Goal: Task Accomplishment & Management: Manage account settings

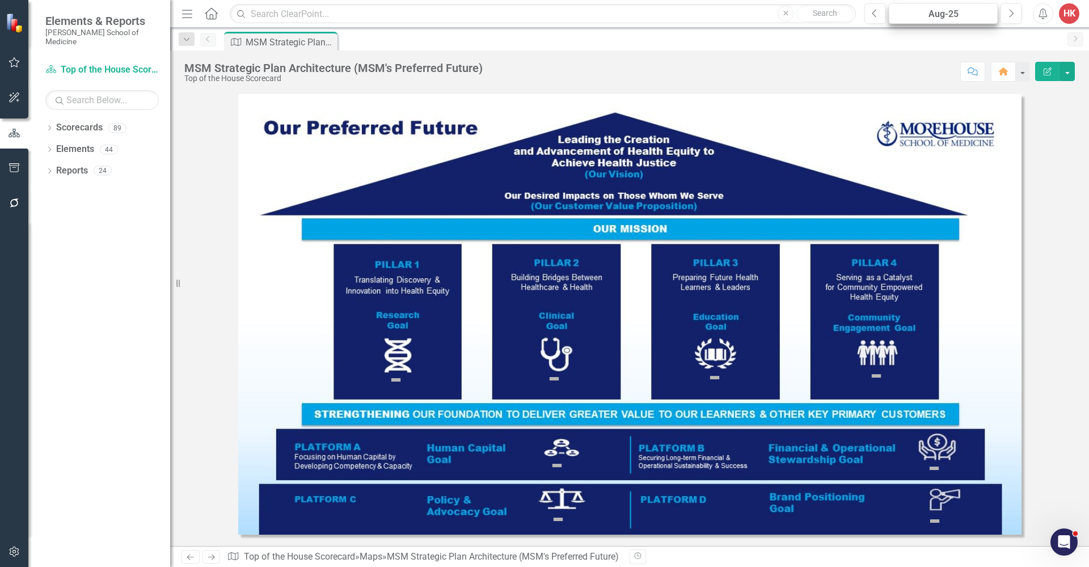
click at [948, 12] on div "Aug-25" at bounding box center [943, 14] width 101 height 14
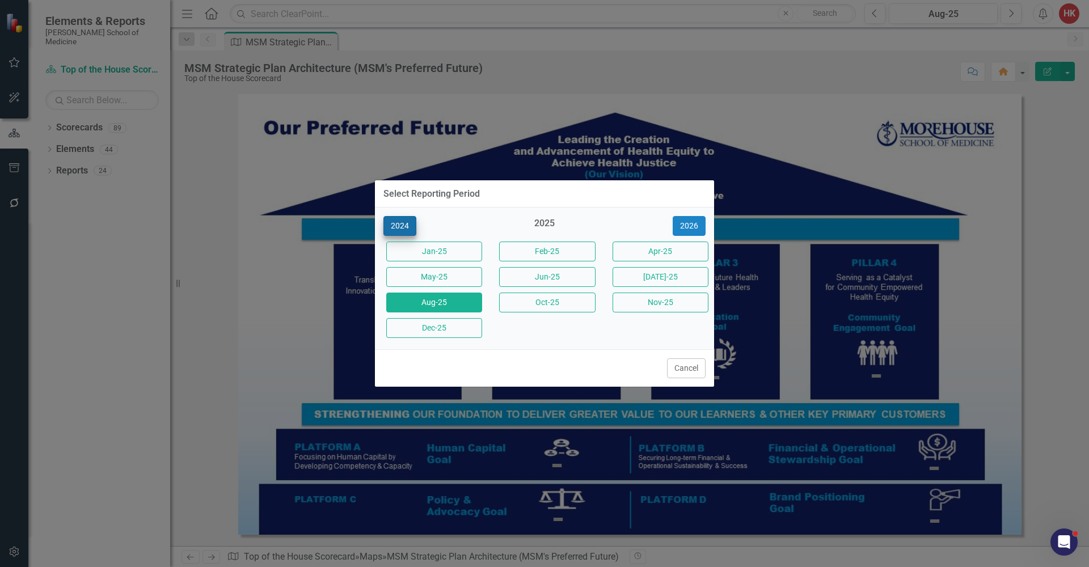
click at [405, 228] on button "2024" at bounding box center [399, 226] width 33 height 20
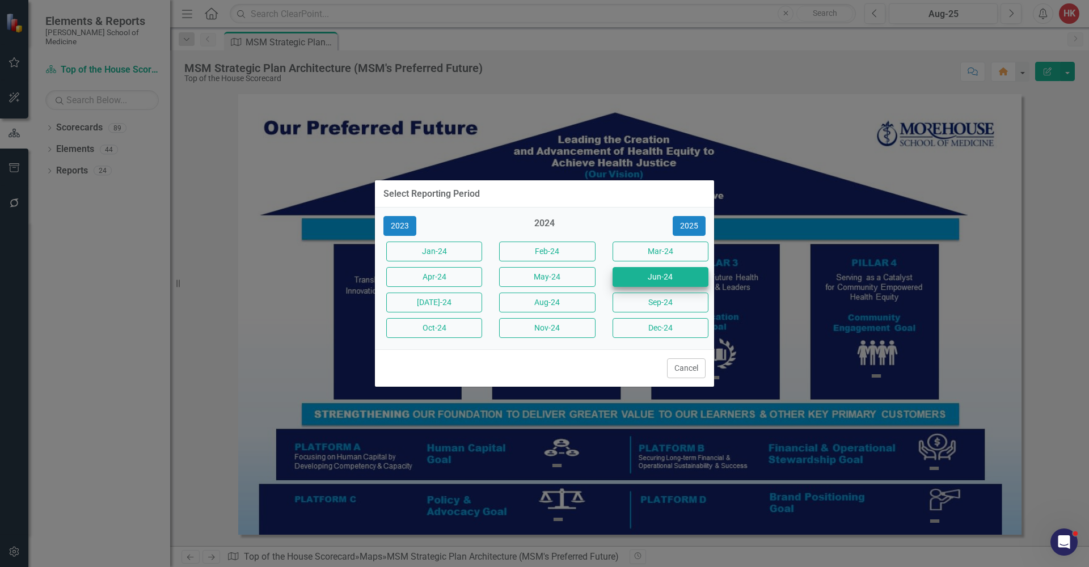
click at [671, 278] on button "Jun-24" at bounding box center [660, 277] width 96 height 20
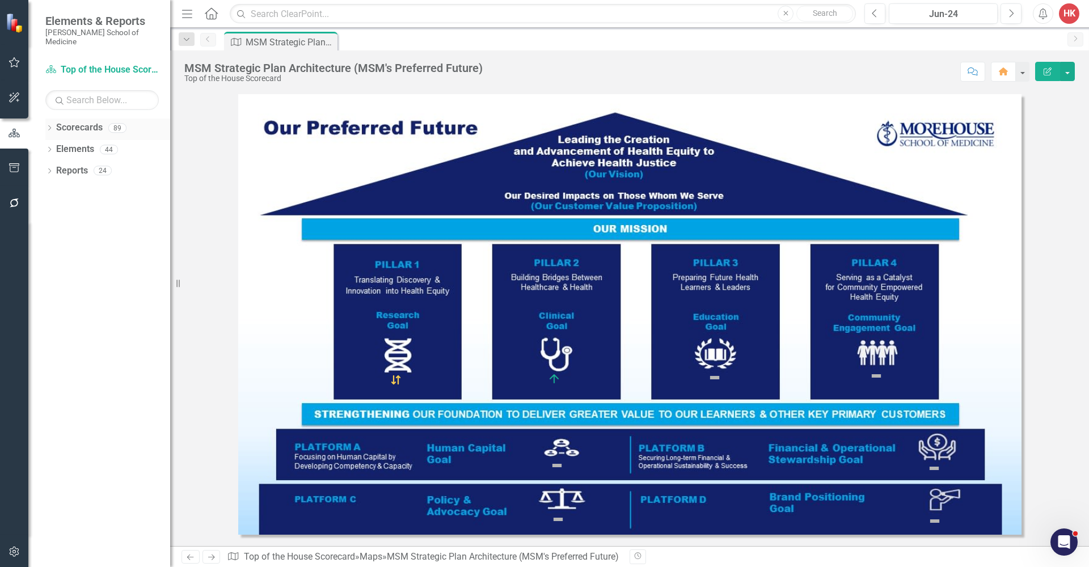
click at [90, 121] on link "Scorecards" at bounding box center [79, 127] width 46 height 13
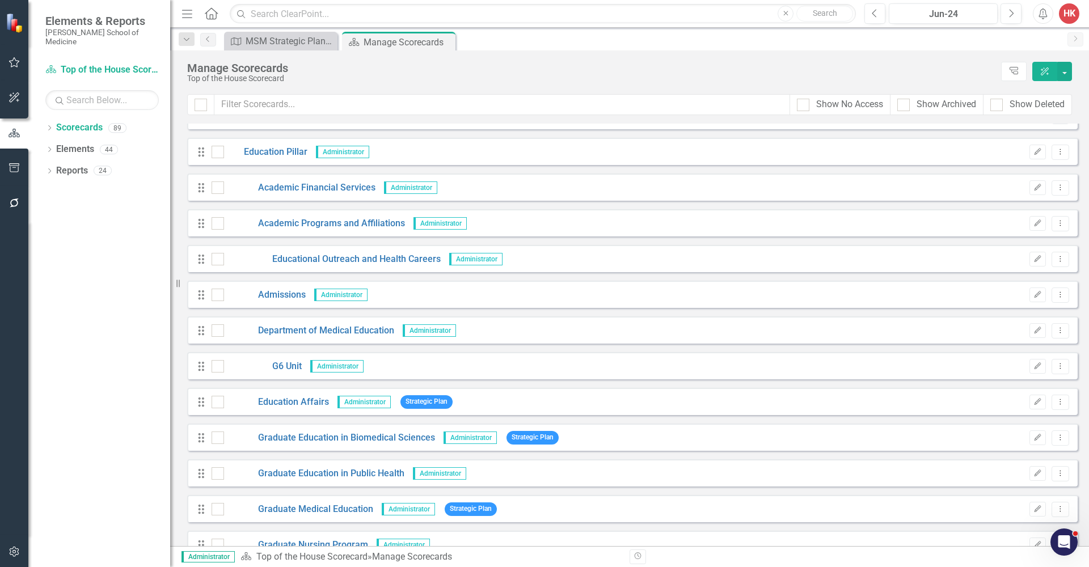
scroll to position [870, 0]
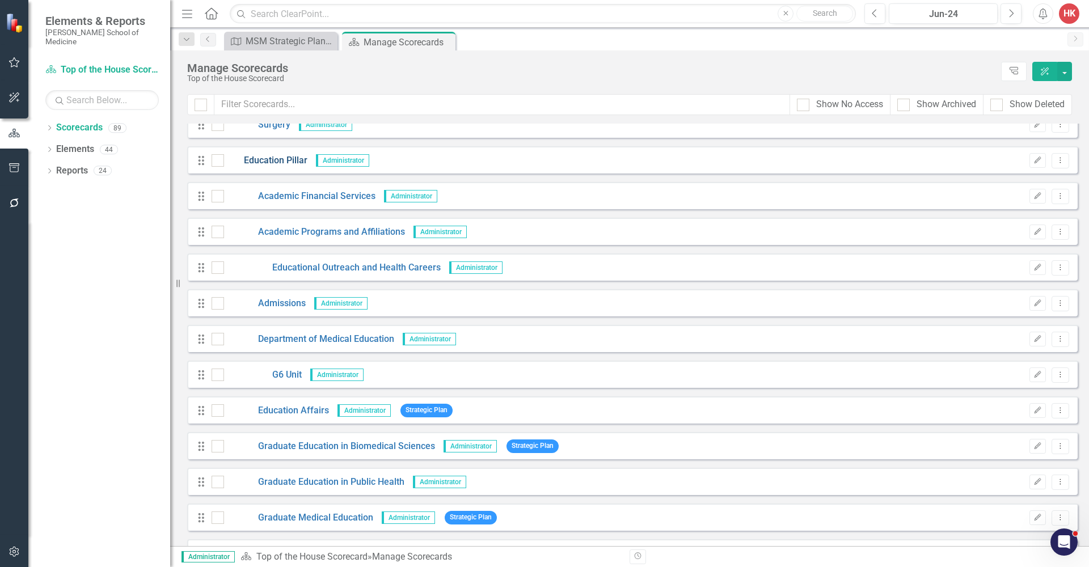
click at [270, 161] on link "Education Pillar" at bounding box center [265, 160] width 83 height 13
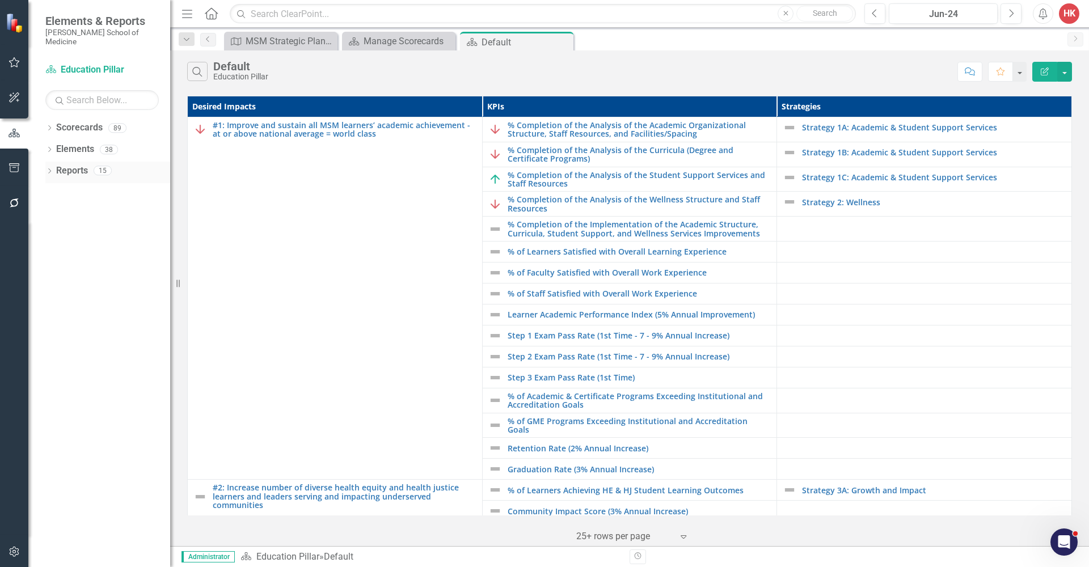
click at [67, 164] on link "Reports" at bounding box center [72, 170] width 32 height 13
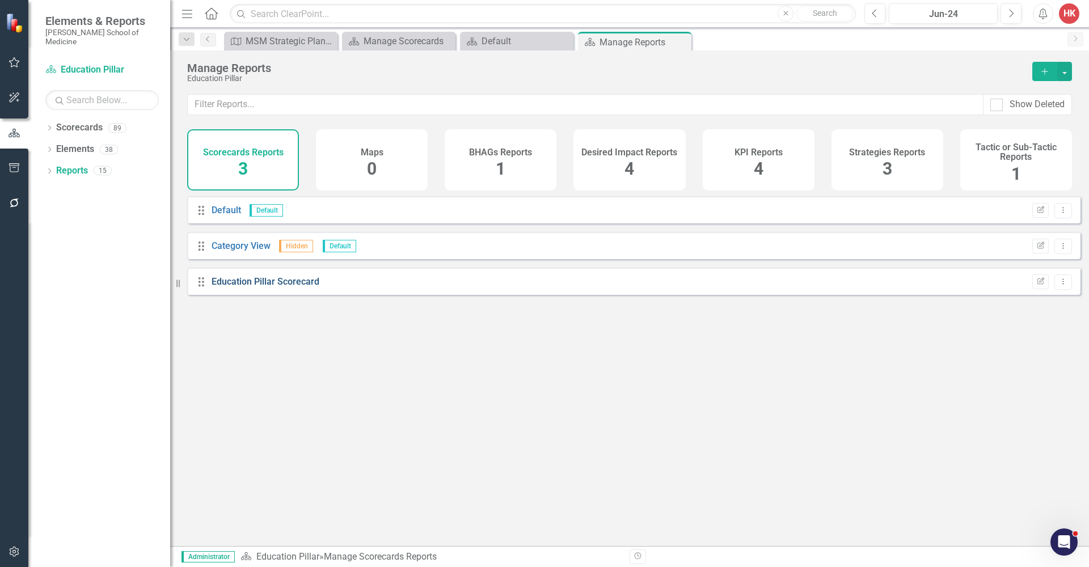
click at [293, 287] on link "Education Pillar Scorecard" at bounding box center [266, 281] width 108 height 11
click at [741, 148] on h4 "KPI Reports" at bounding box center [758, 152] width 48 height 10
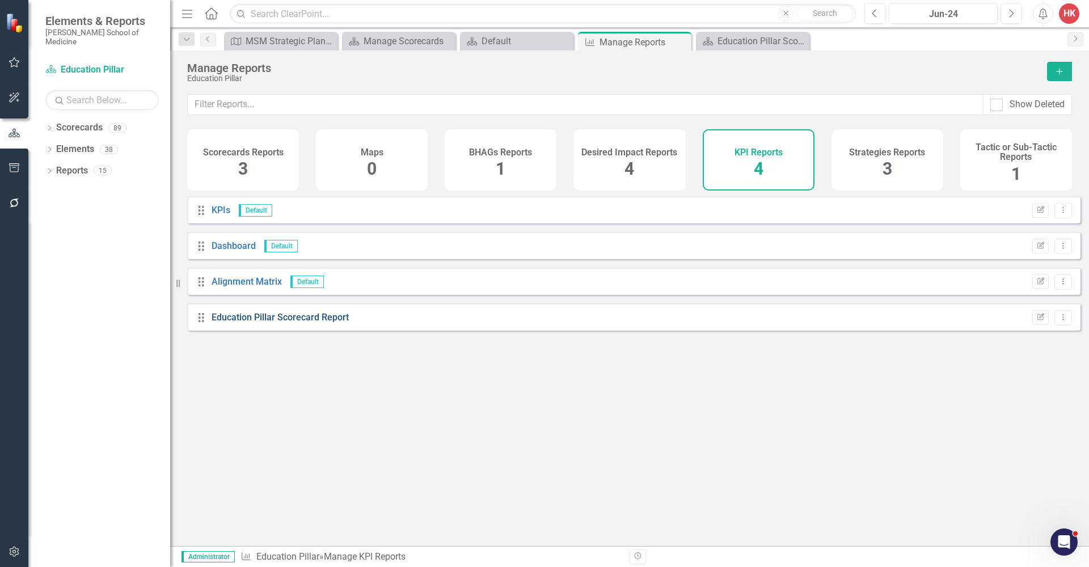
click at [329, 323] on link "Education Pillar Scorecard Report" at bounding box center [280, 317] width 137 height 11
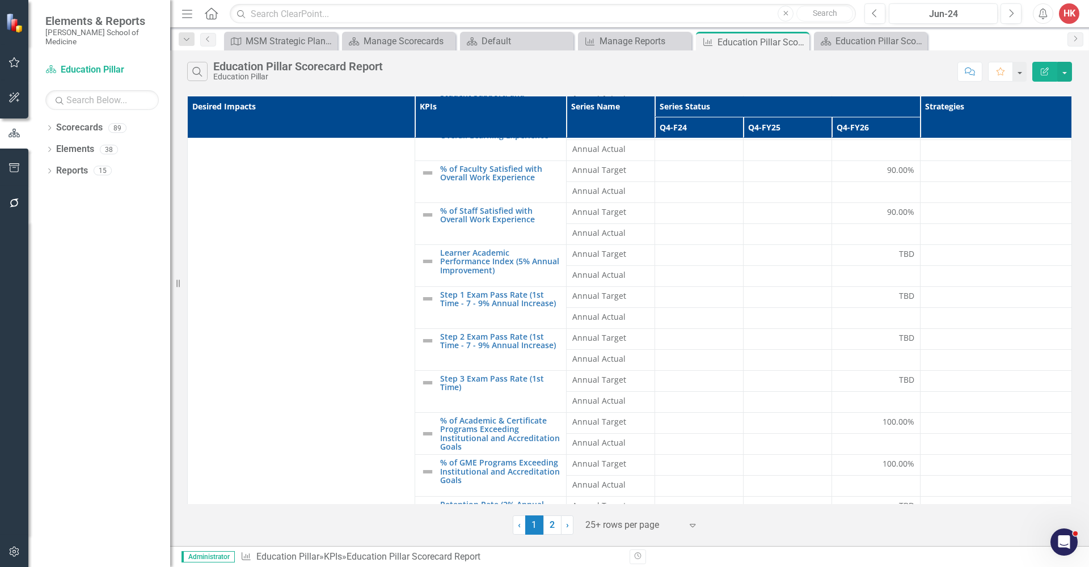
scroll to position [328, 0]
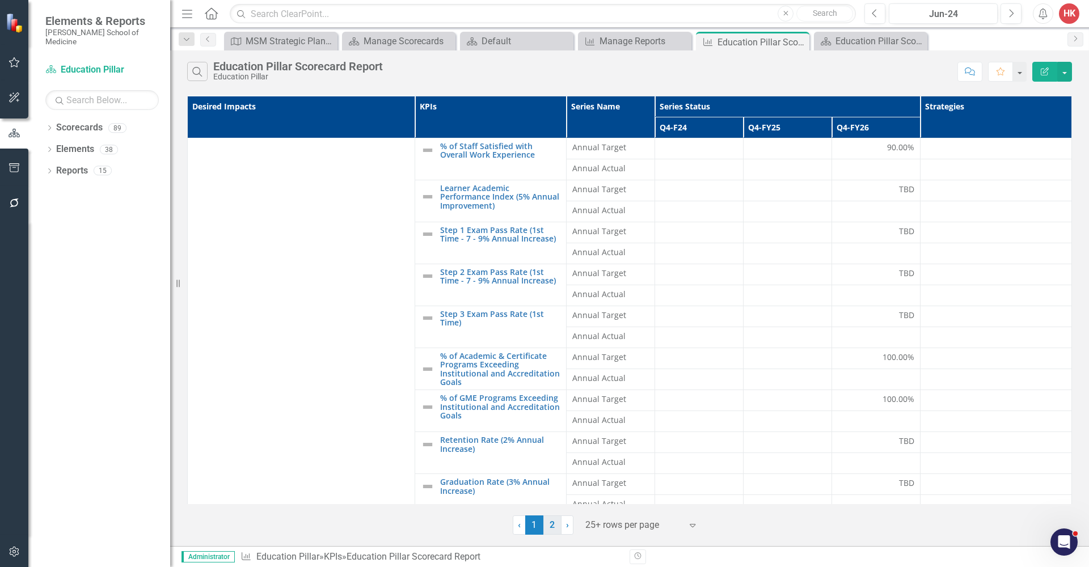
click at [553, 526] on link "2" at bounding box center [552, 524] width 18 height 19
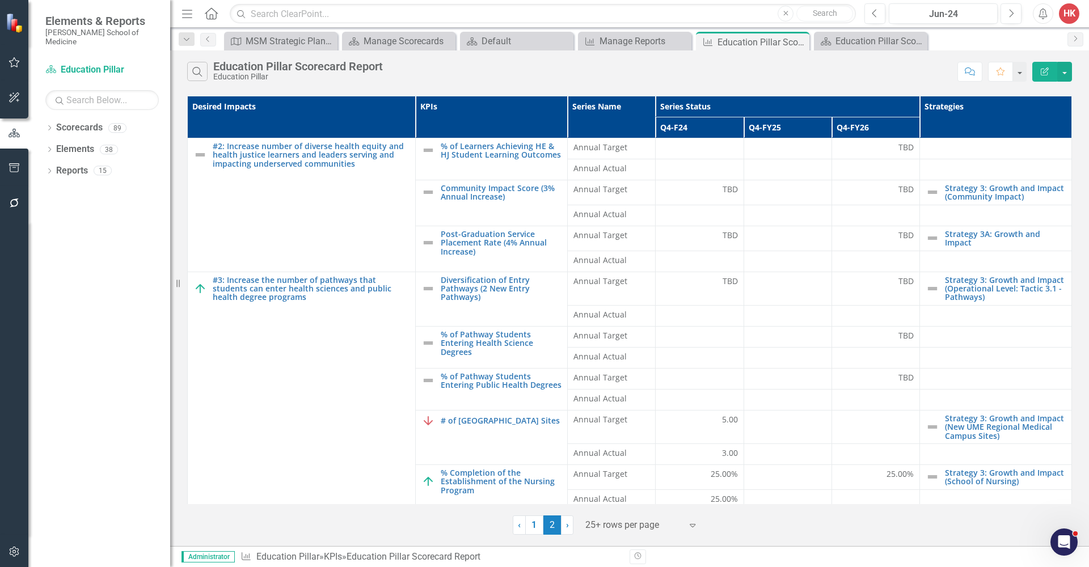
drag, startPoint x: 1073, startPoint y: 350, endPoint x: 1075, endPoint y: 396, distance: 46.0
click at [1075, 396] on div "Desired Impacts KPIs Series Name Series Status Strategies Q4-F24 Q4-FY25 Q4-FY2…" at bounding box center [629, 314] width 919 height 442
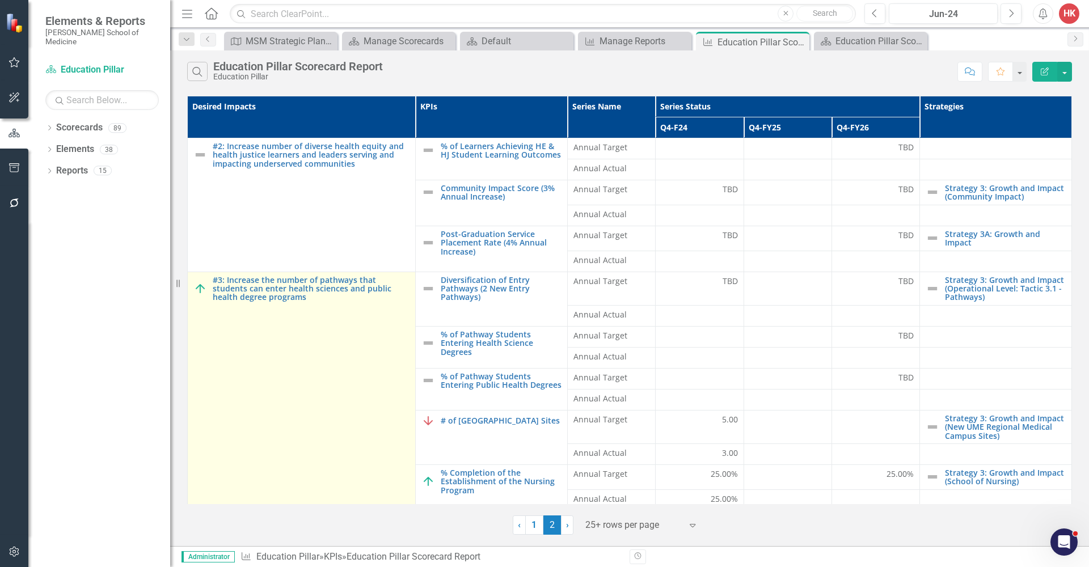
click at [203, 290] on img at bounding box center [200, 289] width 14 height 14
click at [200, 287] on img at bounding box center [200, 289] width 14 height 14
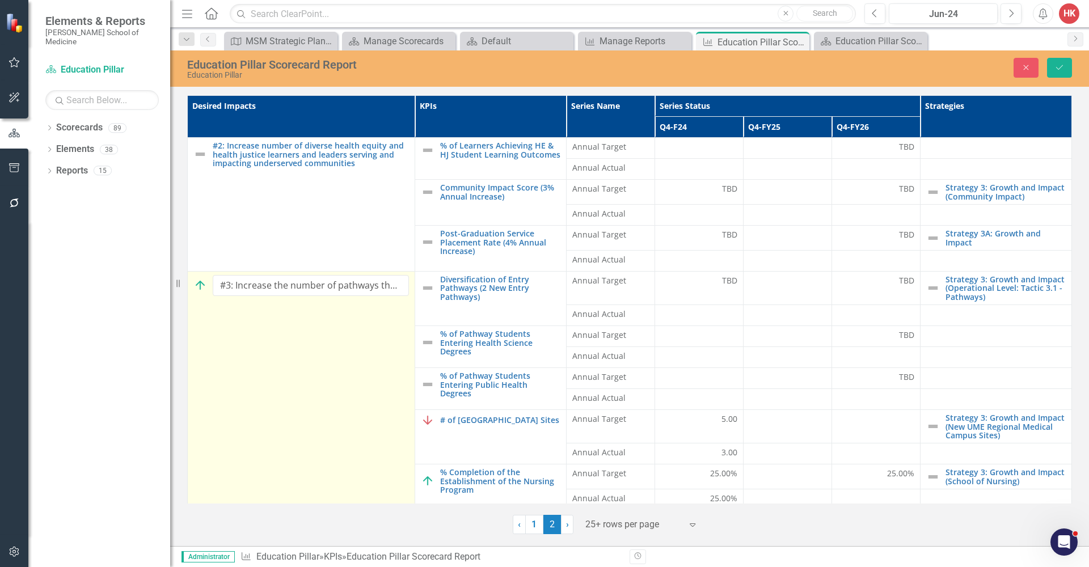
click at [200, 287] on img at bounding box center [200, 285] width 14 height 14
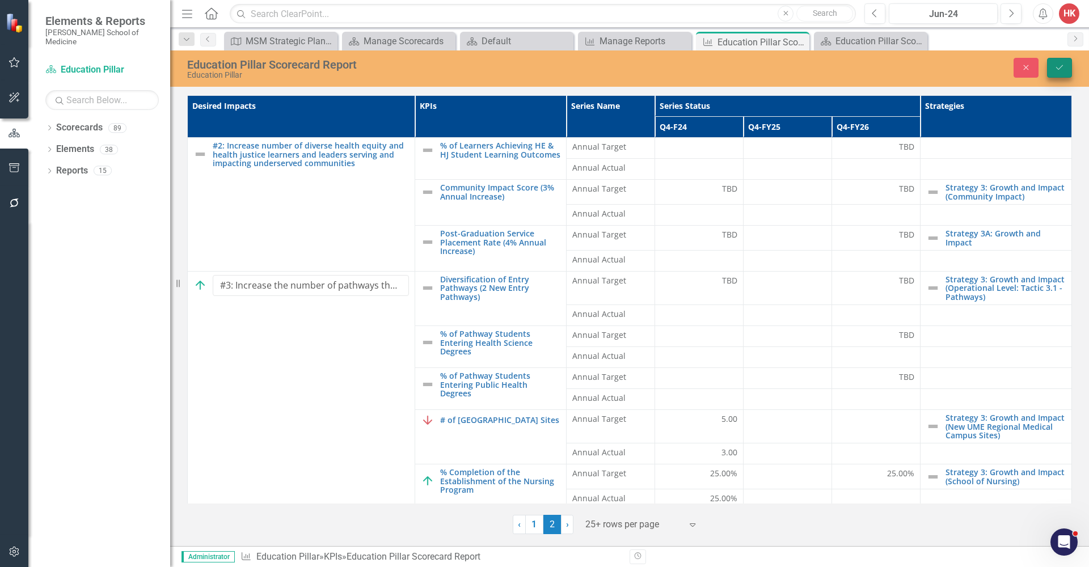
click at [1067, 67] on button "Save" at bounding box center [1059, 68] width 25 height 20
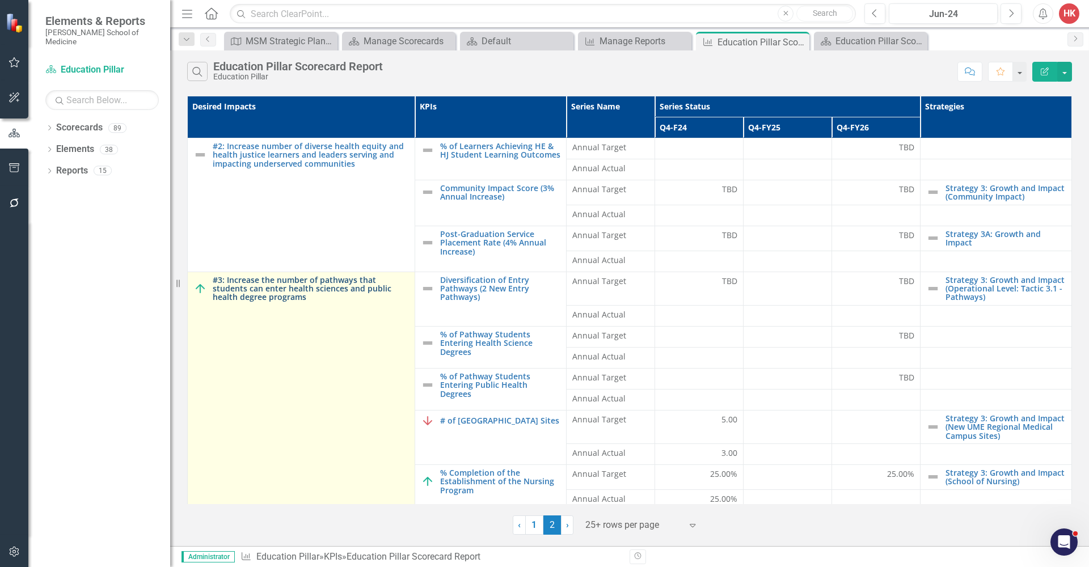
click at [240, 290] on link "#3: Increase the number of pathways that students can enter health sciences and…" at bounding box center [311, 289] width 196 height 26
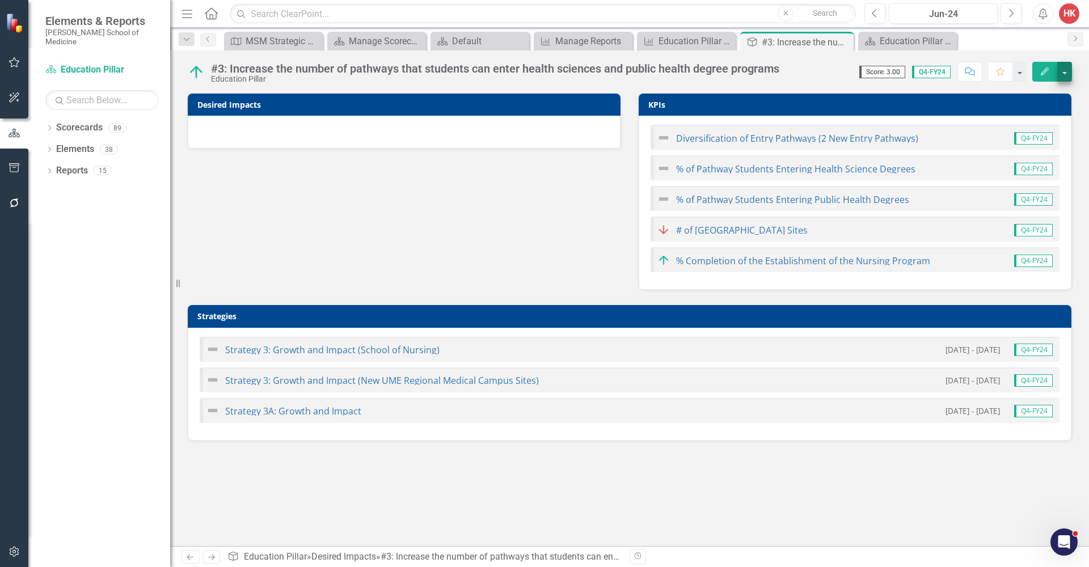
click at [1067, 77] on button "button" at bounding box center [1064, 72] width 15 height 20
click at [1046, 66] on button "Edit" at bounding box center [1044, 72] width 25 height 20
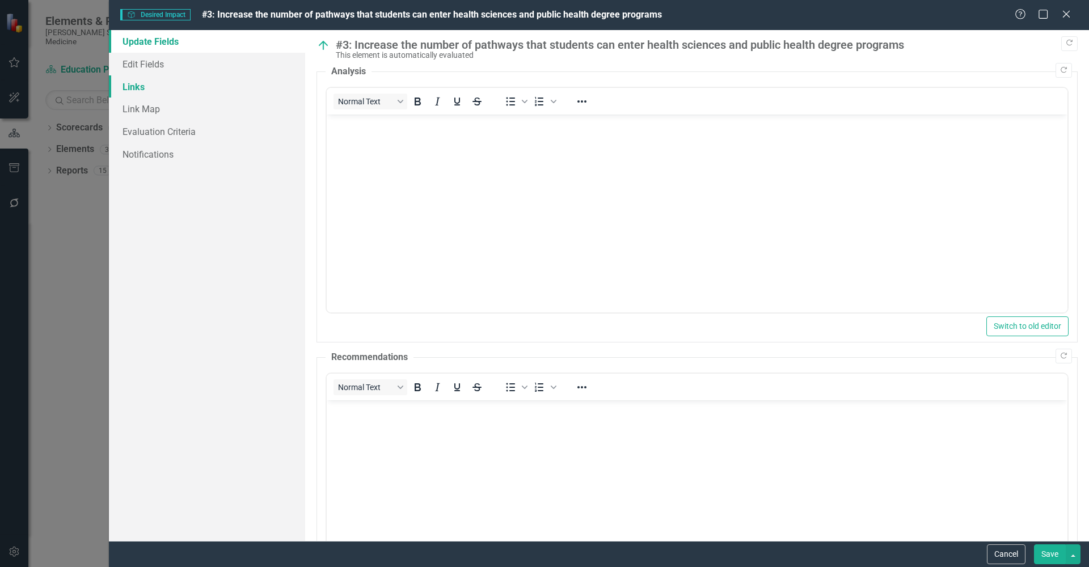
click at [136, 87] on link "Links" at bounding box center [207, 86] width 196 height 23
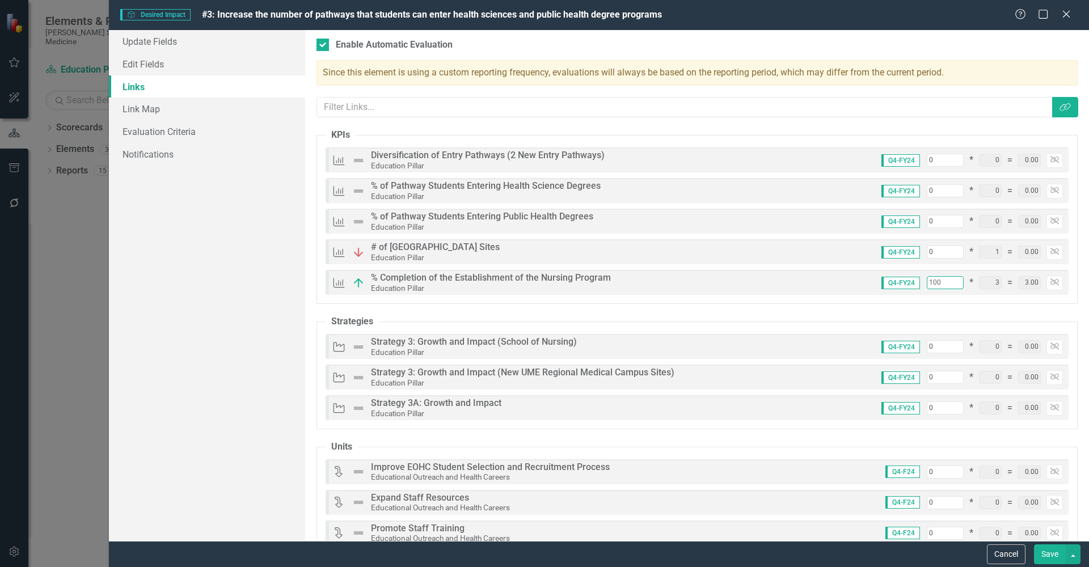
drag, startPoint x: 937, startPoint y: 284, endPoint x: 872, endPoint y: 283, distance: 65.2
click at [873, 283] on div "Q4-FY24 100 * 3 = 3.00 Unlink" at bounding box center [968, 283] width 190 height 15
type input "0"
type input "0.00"
type input "0"
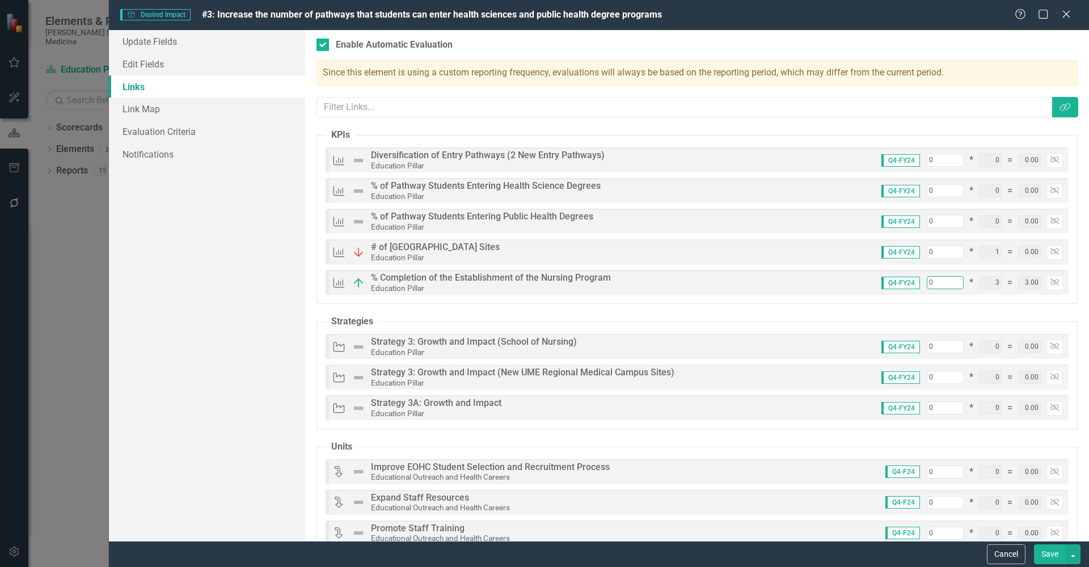
type input "0.00"
type input "0"
click at [957, 236] on fieldset "KPIs KPIs Diversification of Entry Pathways (2 New Entry Pathways) Education Pi…" at bounding box center [696, 216] width 761 height 175
click at [325, 44] on div at bounding box center [322, 45] width 12 height 12
click at [324, 44] on input "Enable Automatic Evaluation" at bounding box center [319, 42] width 7 height 7
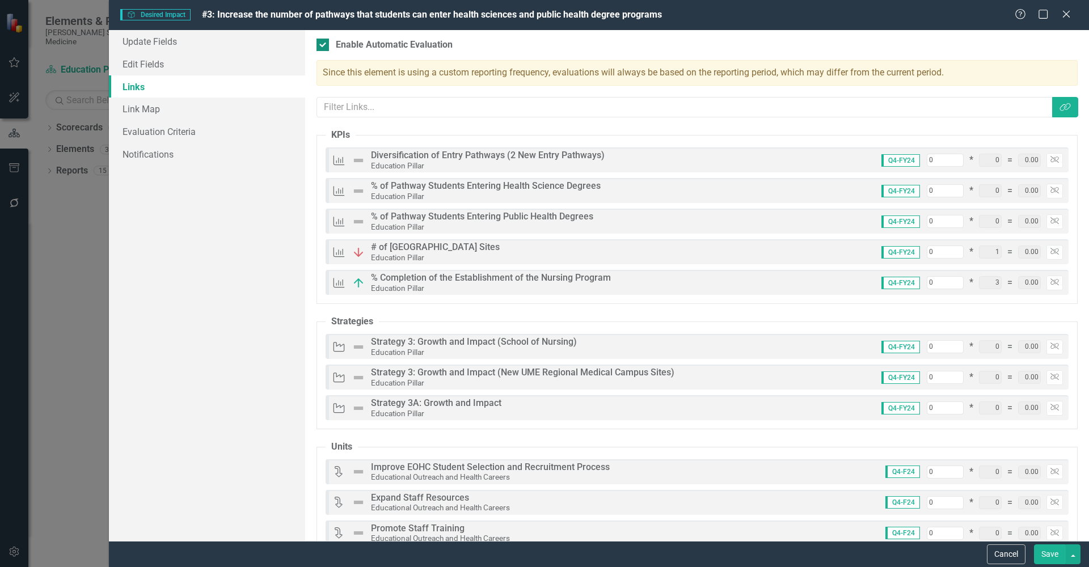
checkbox input "false"
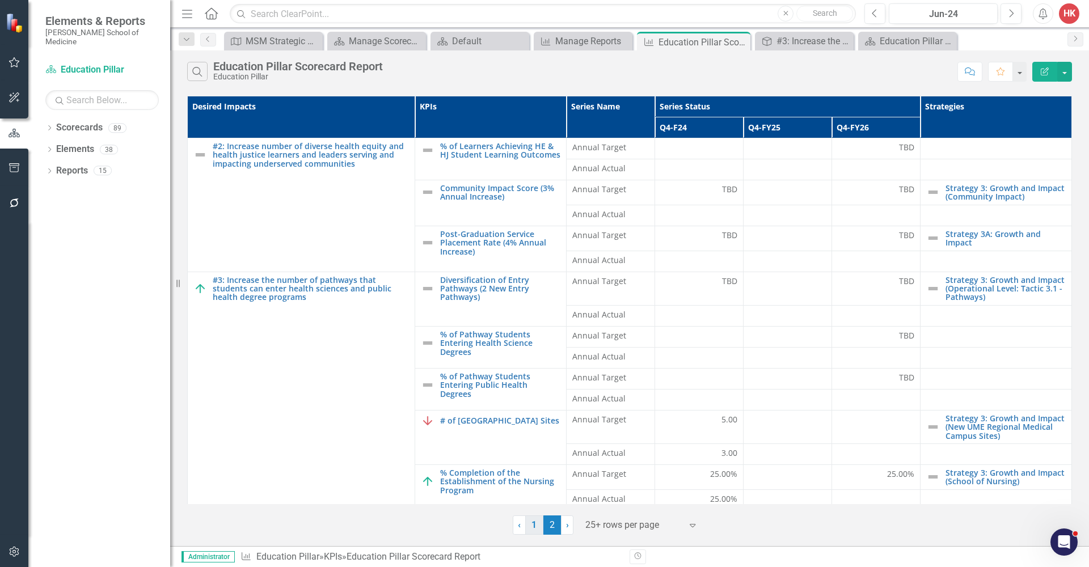
click at [533, 523] on link "1" at bounding box center [534, 524] width 18 height 19
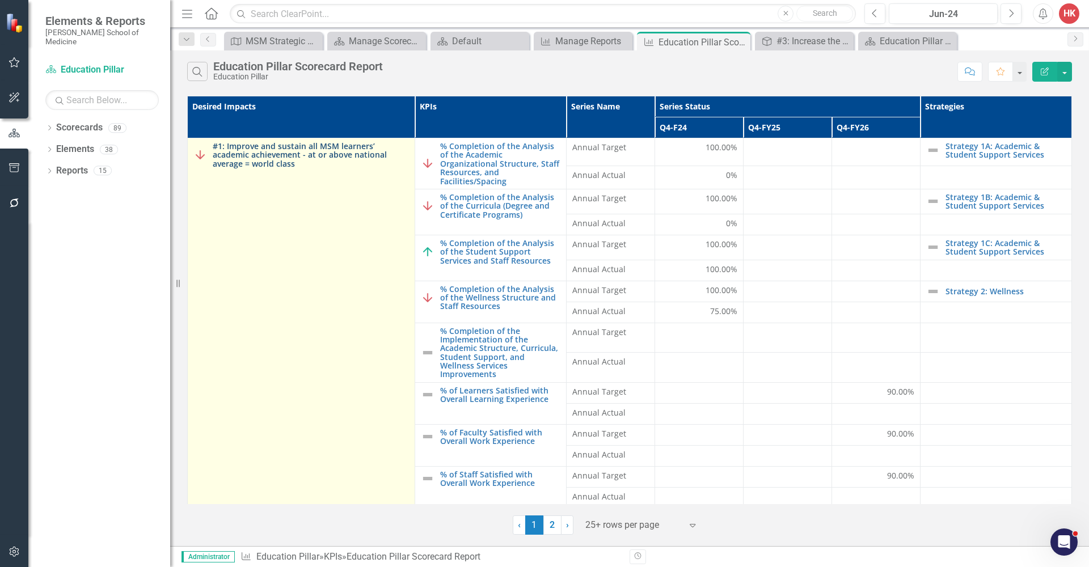
click at [290, 155] on link "#1: Improve and sustain all MSM learners’ academic achievement - at or above na…" at bounding box center [311, 155] width 196 height 26
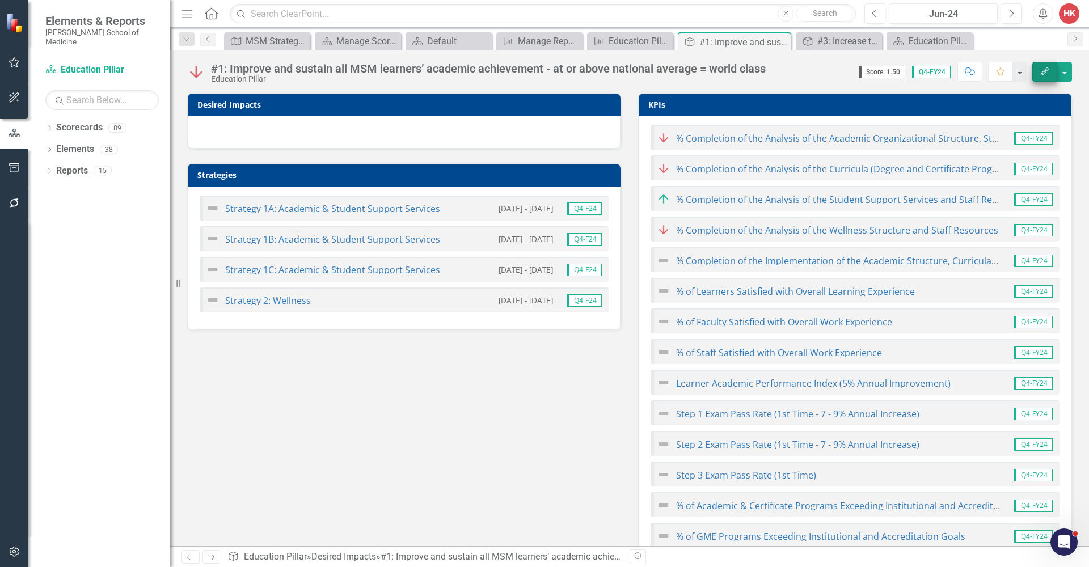
click at [1044, 76] on button "Edit" at bounding box center [1044, 72] width 25 height 20
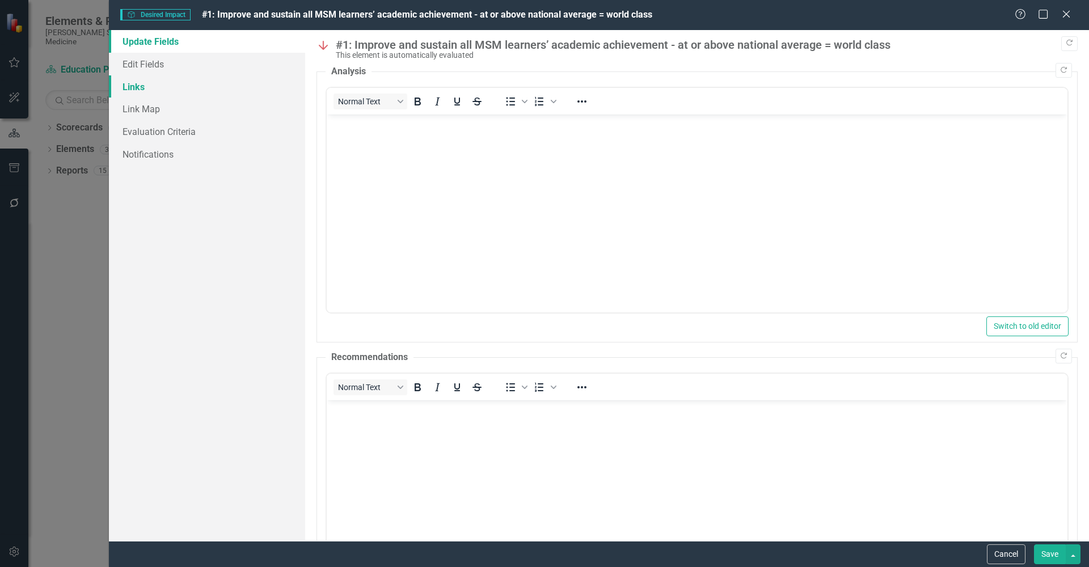
click at [145, 83] on link "Links" at bounding box center [207, 86] width 196 height 23
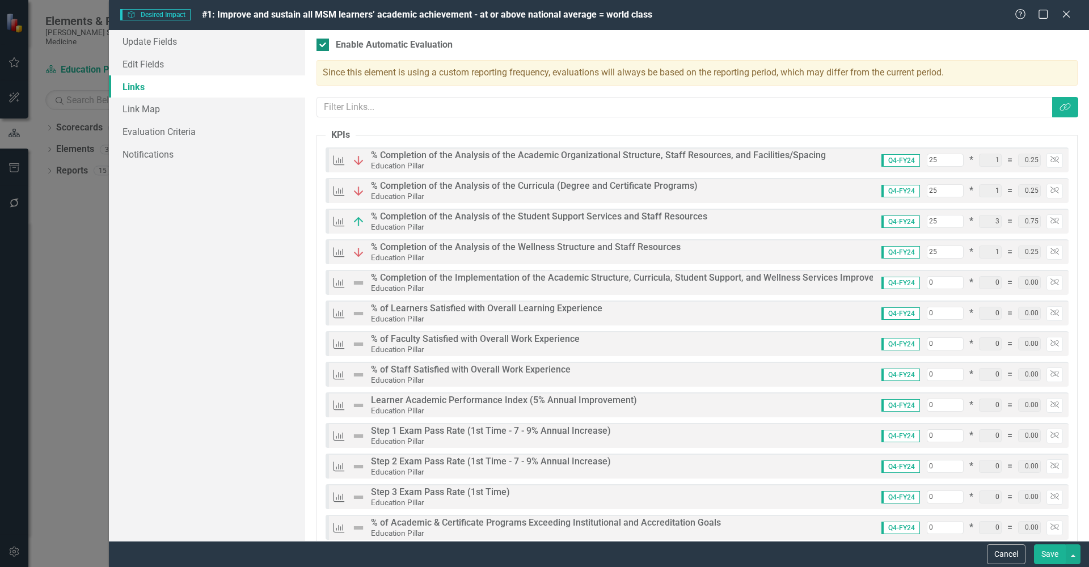
click at [328, 43] on div at bounding box center [322, 45] width 12 height 12
click at [324, 43] on input "Enable Automatic Evaluation" at bounding box center [319, 42] width 7 height 7
checkbox input "false"
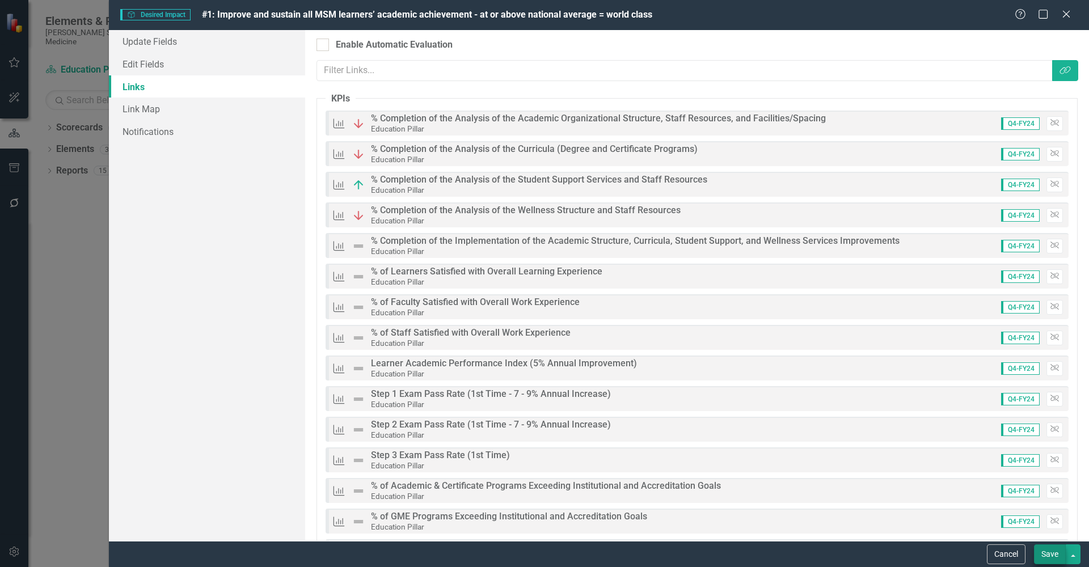
click at [1047, 557] on button "Save" at bounding box center [1050, 554] width 32 height 20
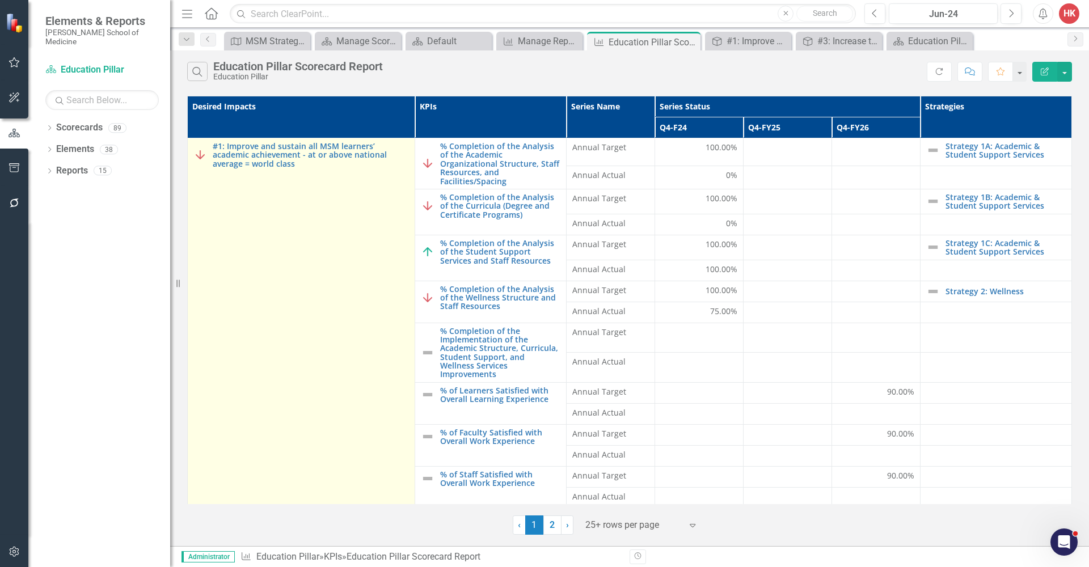
click at [198, 158] on img at bounding box center [200, 155] width 14 height 14
click at [273, 149] on link "#1: Improve and sustain all MSM learners’ academic achievement - at or above na…" at bounding box center [311, 155] width 196 height 26
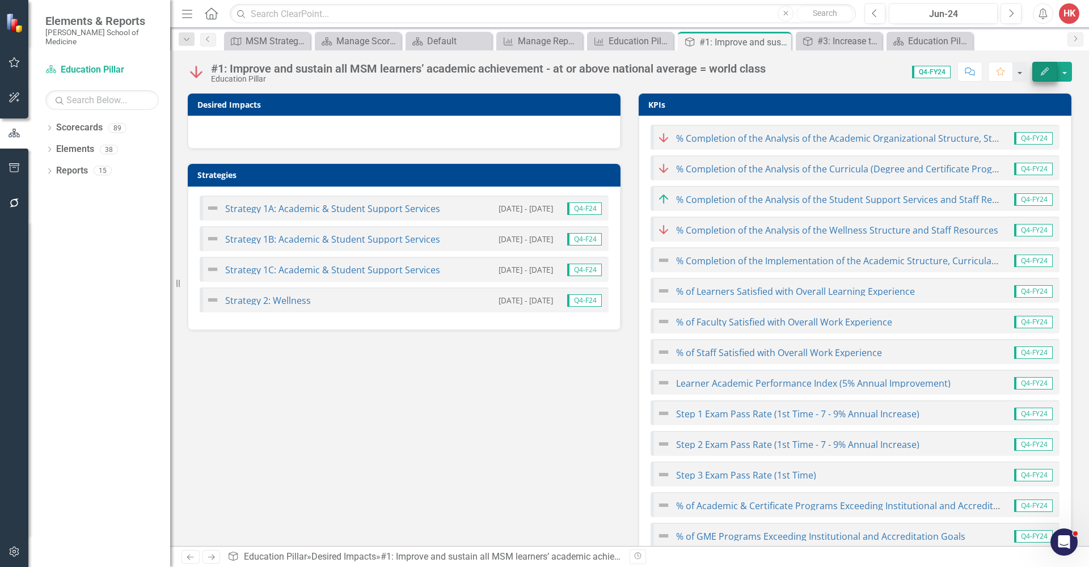
click at [1045, 70] on icon "Edit" at bounding box center [1044, 71] width 10 height 8
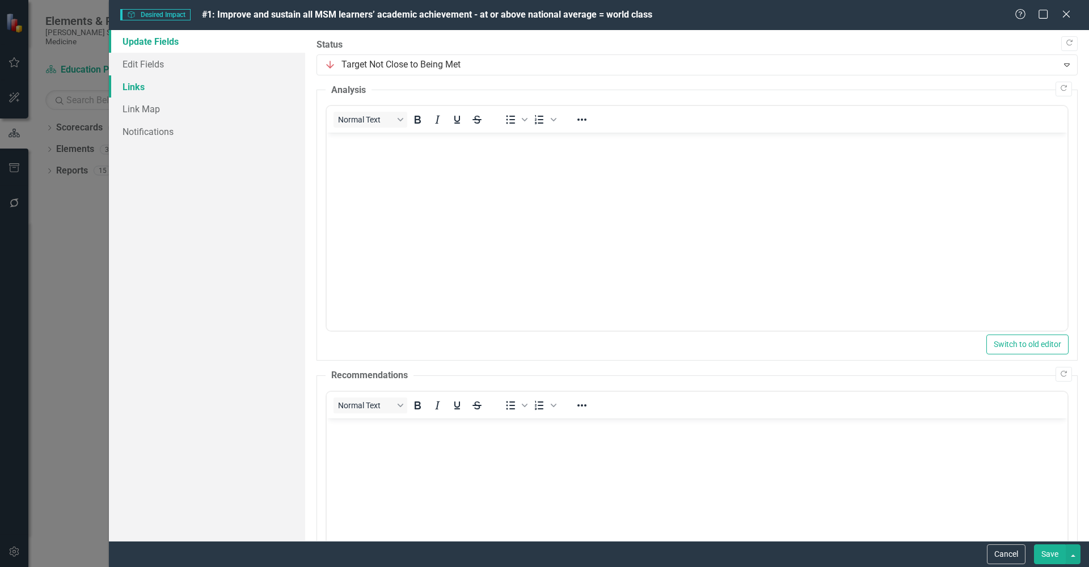
click at [157, 86] on link "Links" at bounding box center [207, 86] width 196 height 23
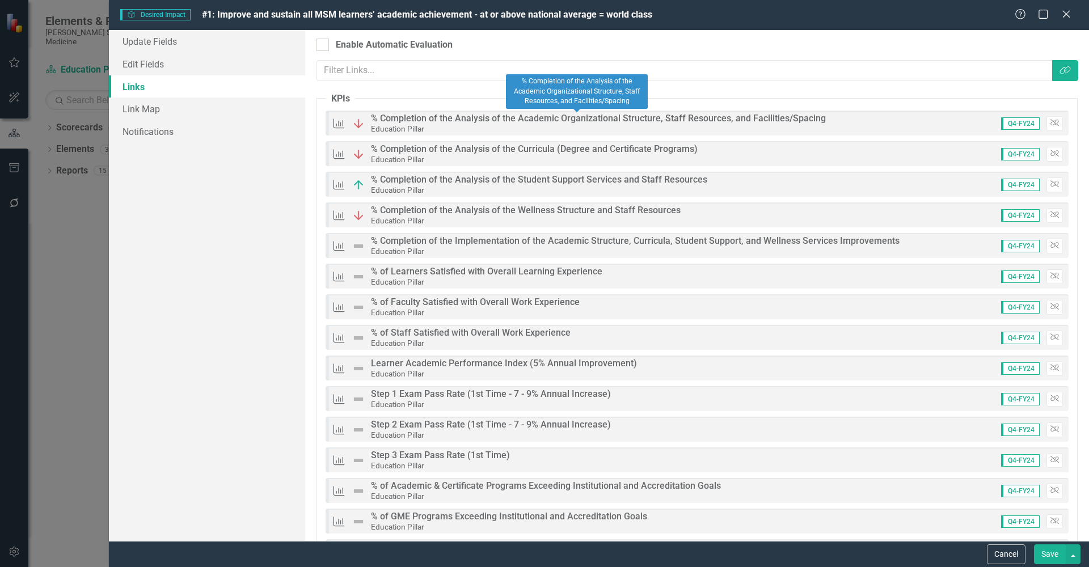
click at [407, 124] on small "Education Pillar" at bounding box center [397, 128] width 53 height 9
click at [1063, 14] on icon "Close" at bounding box center [1066, 14] width 14 height 11
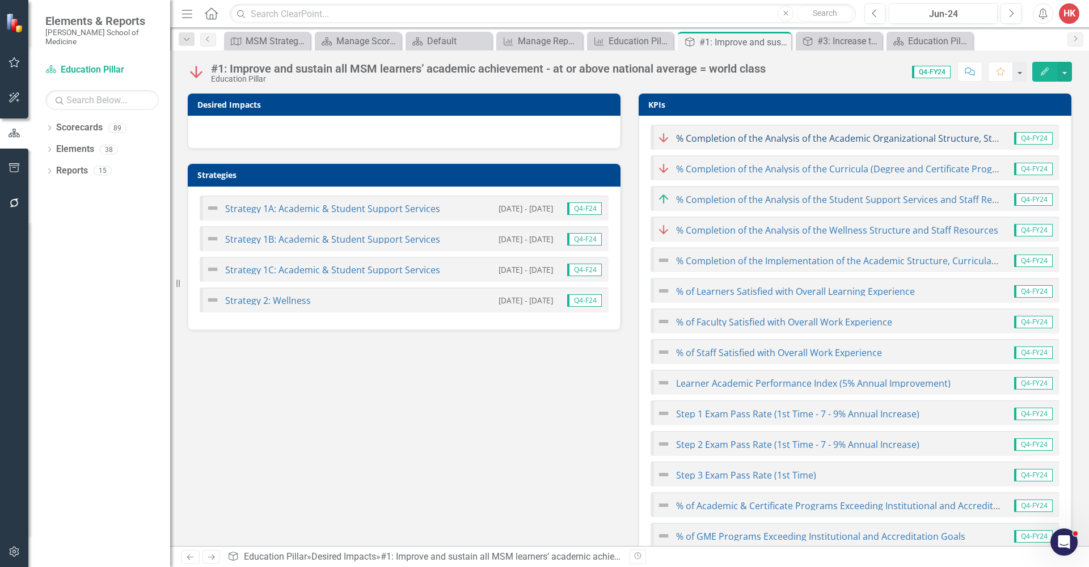
click at [734, 138] on link "% Completion of the Analysis of the Academic Organizational Structure, Staff Re…" at bounding box center [911, 138] width 471 height 12
click at [81, 121] on link "Scorecards" at bounding box center [79, 127] width 46 height 13
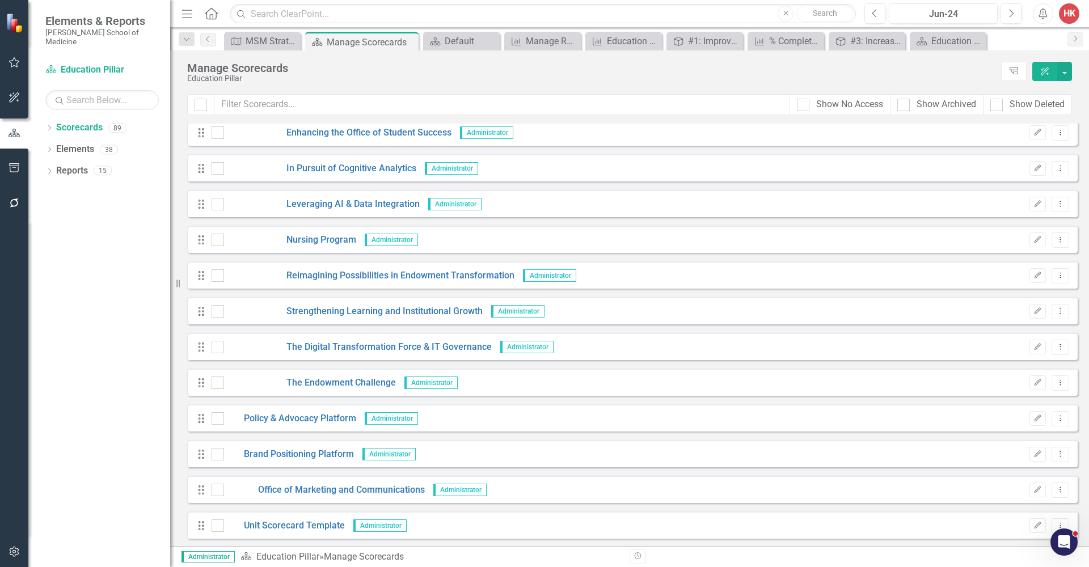
scroll to position [2757, 0]
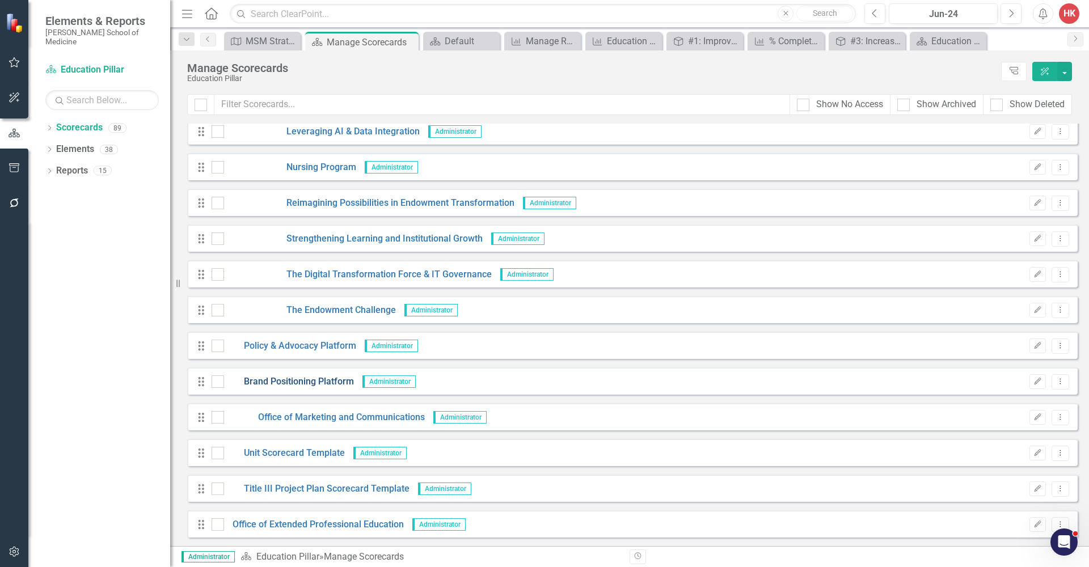
click at [318, 380] on link "Brand Positioning Platform" at bounding box center [289, 381] width 130 height 13
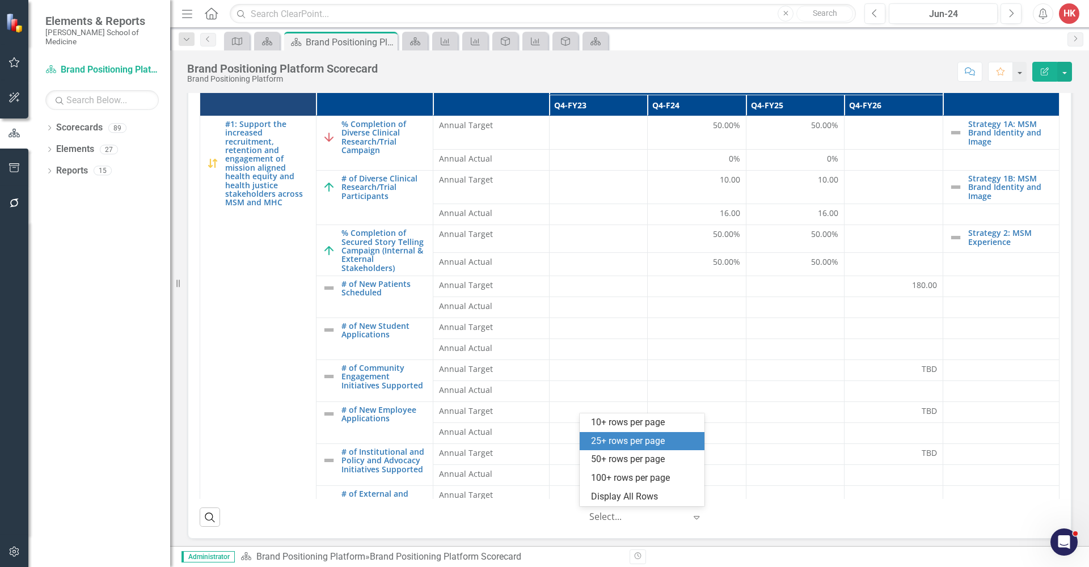
click at [695, 514] on icon "Expand" at bounding box center [696, 517] width 11 height 9
click at [678, 458] on div "50+ rows per page" at bounding box center [644, 459] width 107 height 13
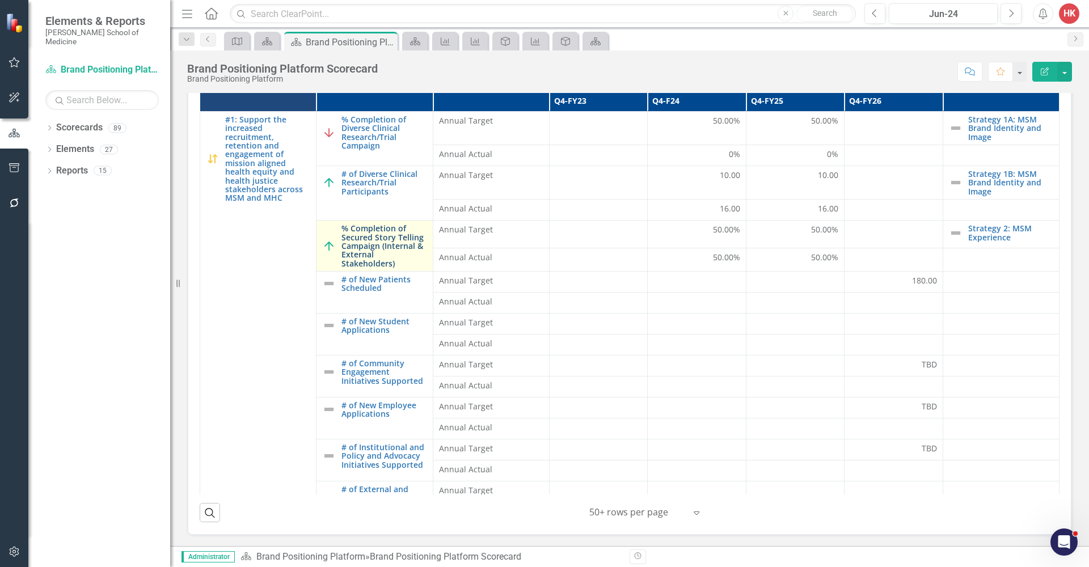
click at [392, 244] on link "% Completion of Secured Story Telling Campaign (Internal & External Stakeholder…" at bounding box center [383, 246] width 85 height 44
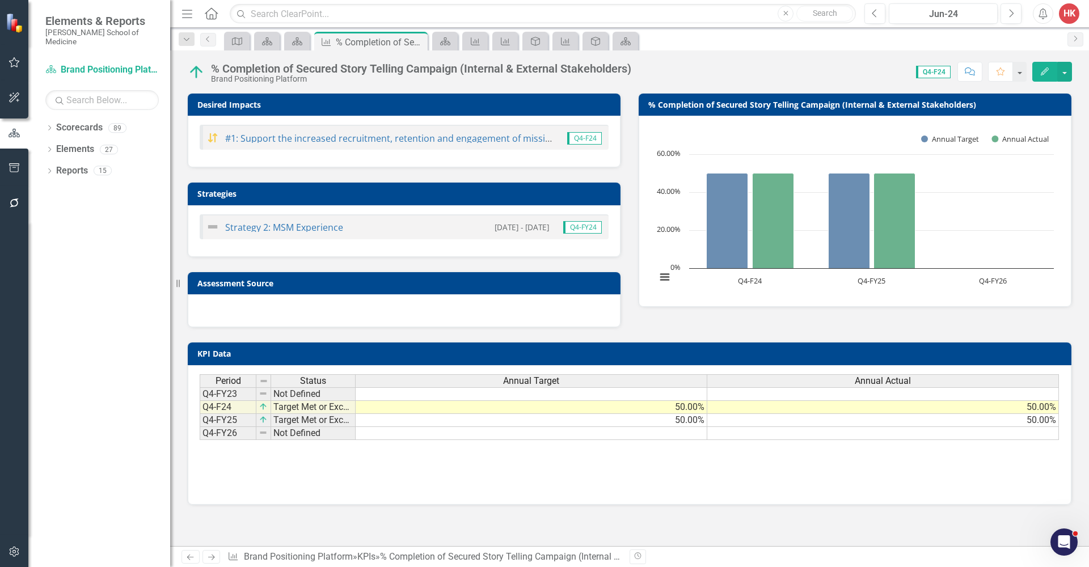
click at [392, 244] on div "Strategy 2: MSM Experience [DATE] - [DATE] Q4-FY24" at bounding box center [404, 231] width 433 height 52
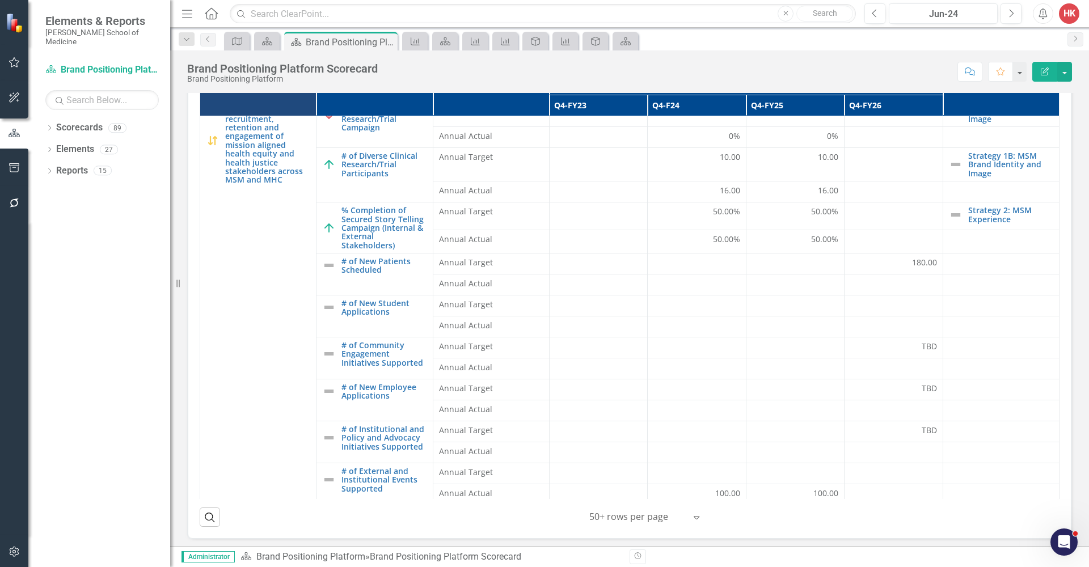
scroll to position [24, 0]
click at [405, 236] on link "% Completion of Secured Story Telling Campaign (Internal & External Stakeholder…" at bounding box center [383, 227] width 85 height 44
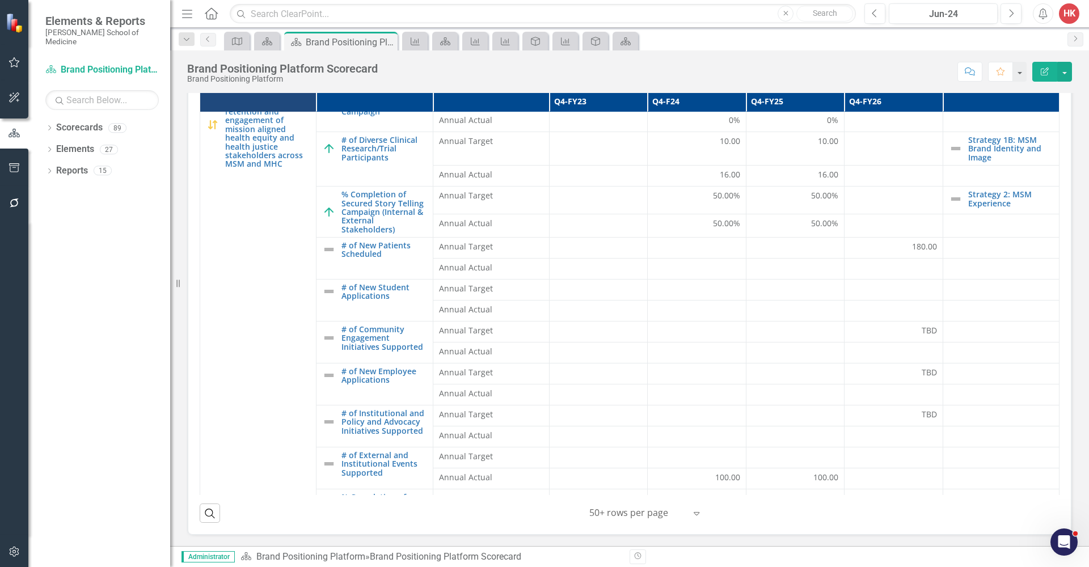
scroll to position [33, 0]
